Goal: Transaction & Acquisition: Purchase product/service

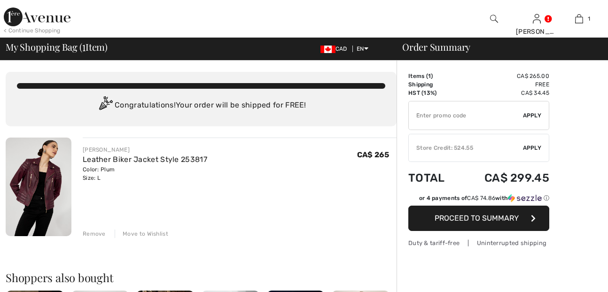
checkbox input "true"
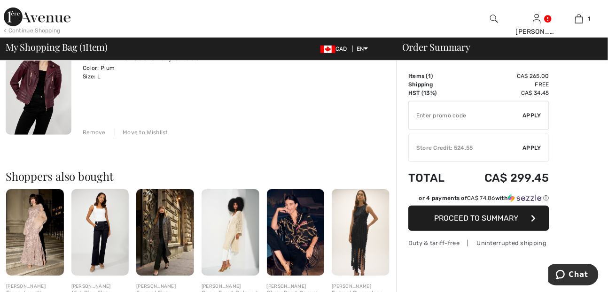
scroll to position [47, 0]
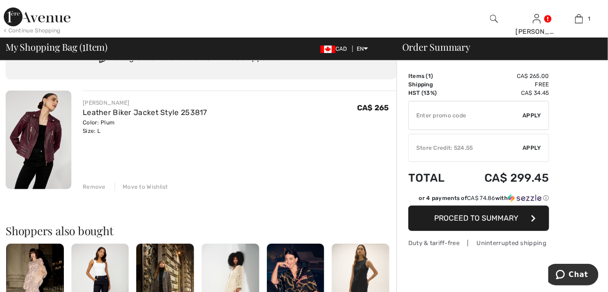
click at [534, 145] on span "Apply" at bounding box center [532, 148] width 19 height 8
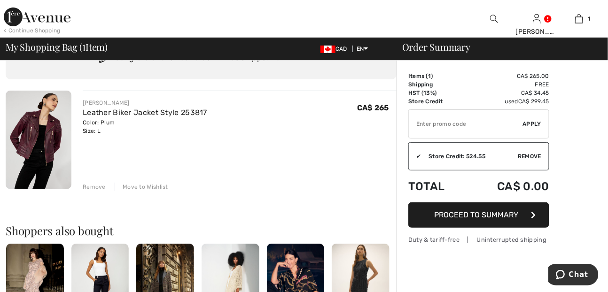
click at [480, 212] on span "Proceed to Summary" at bounding box center [476, 214] width 84 height 9
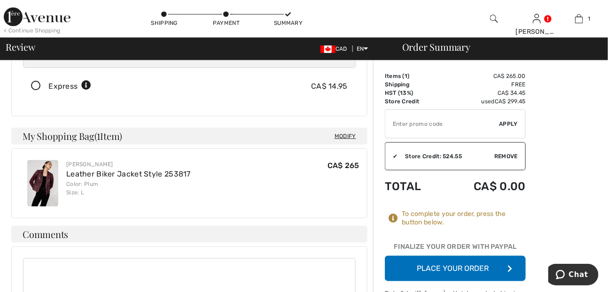
scroll to position [188, 0]
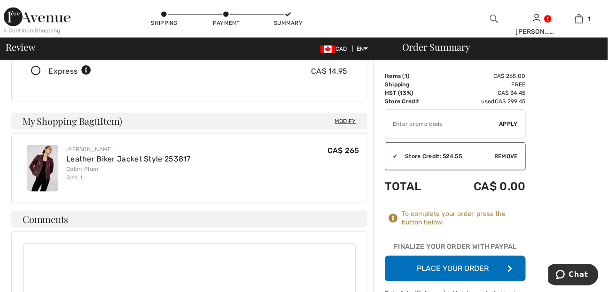
click at [459, 264] on button "Place Your Order" at bounding box center [455, 268] width 141 height 25
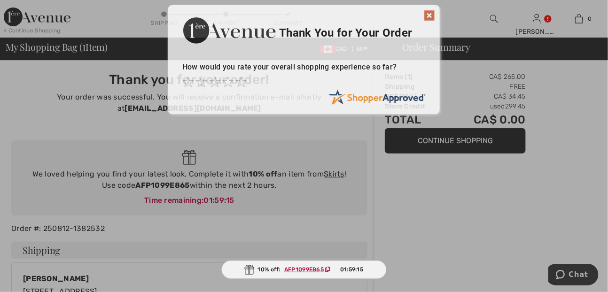
click at [466, 140] on div at bounding box center [304, 146] width 608 height 292
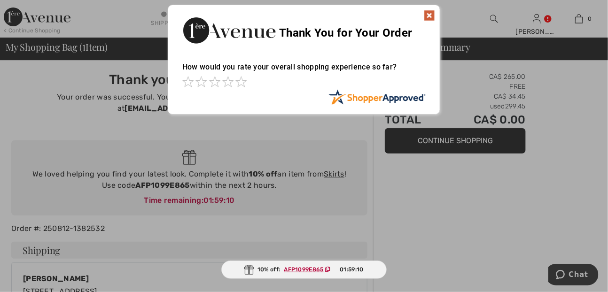
click at [430, 15] on img at bounding box center [429, 15] width 11 height 11
